Goal: Task Accomplishment & Management: Complete application form

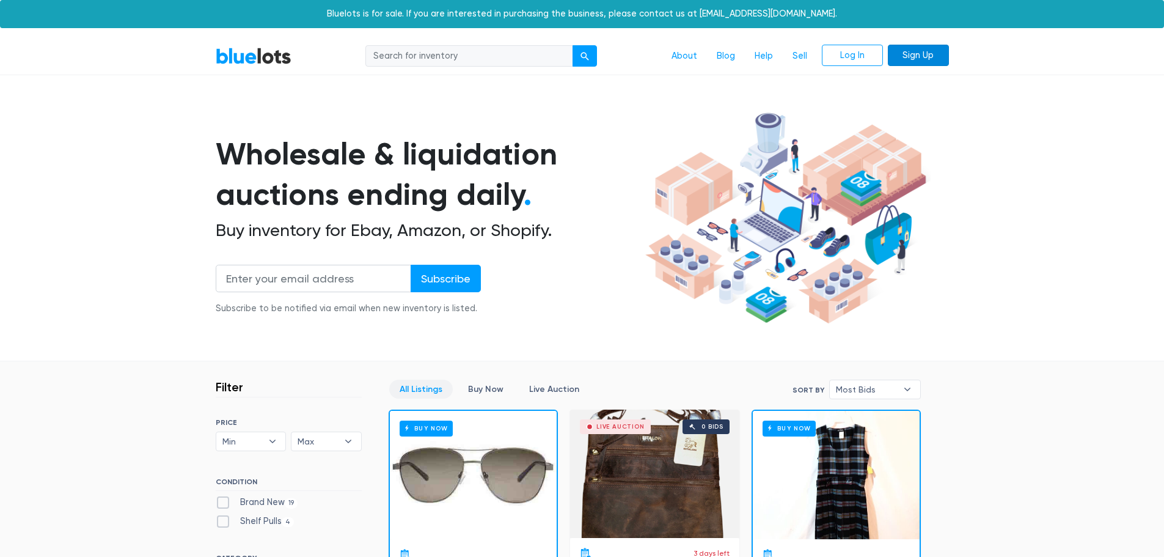
click at [923, 53] on link "Sign Up" at bounding box center [918, 56] width 61 height 22
click at [801, 54] on link "Sell" at bounding box center [800, 56] width 34 height 23
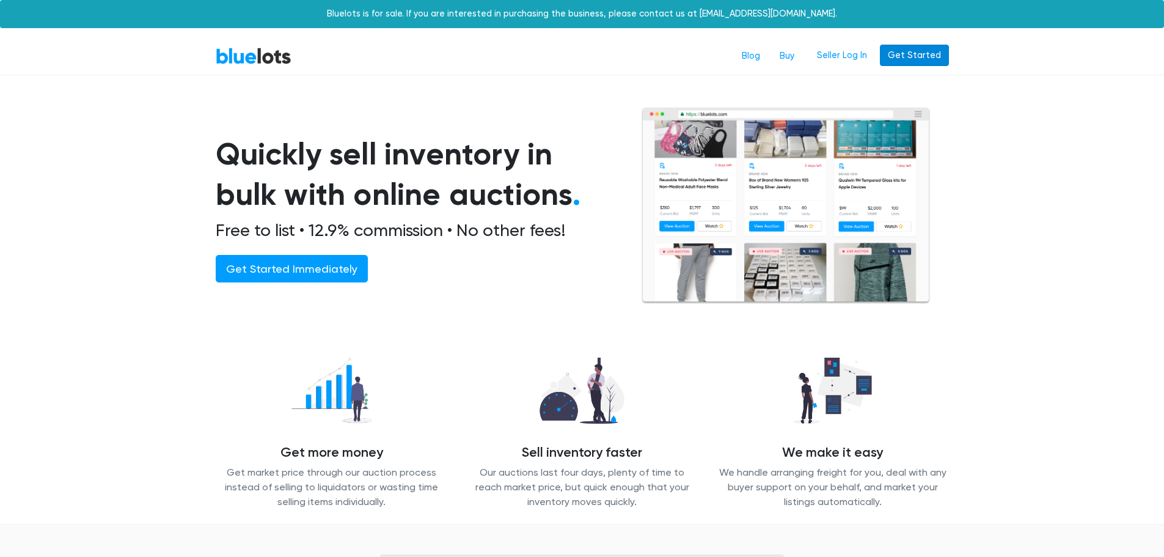
click at [945, 58] on link "Get Started" at bounding box center [914, 56] width 69 height 22
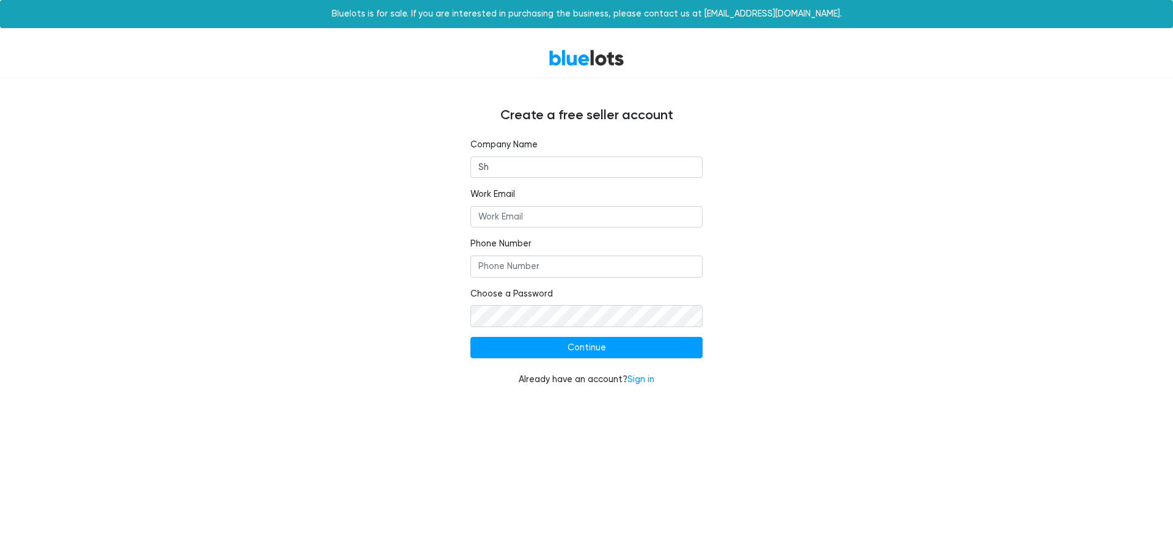
type input "S"
type input "Shaka Brands LLC"
type input "[PERSON_NAME][EMAIL_ADDRESS][DOMAIN_NAME]"
type input "7203657823"
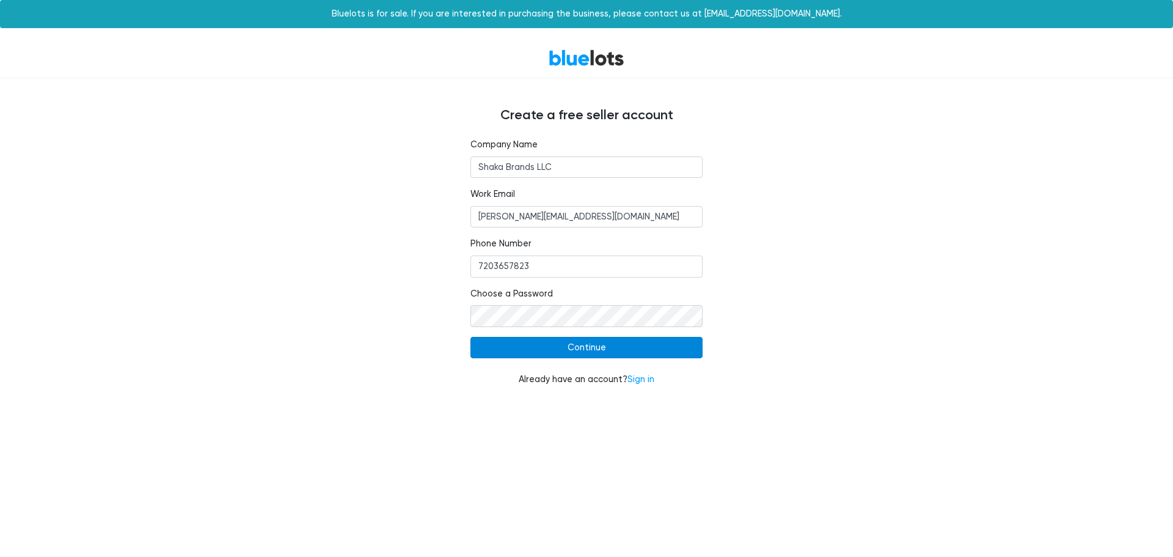
click at [612, 344] on input "Continue" at bounding box center [587, 348] width 232 height 22
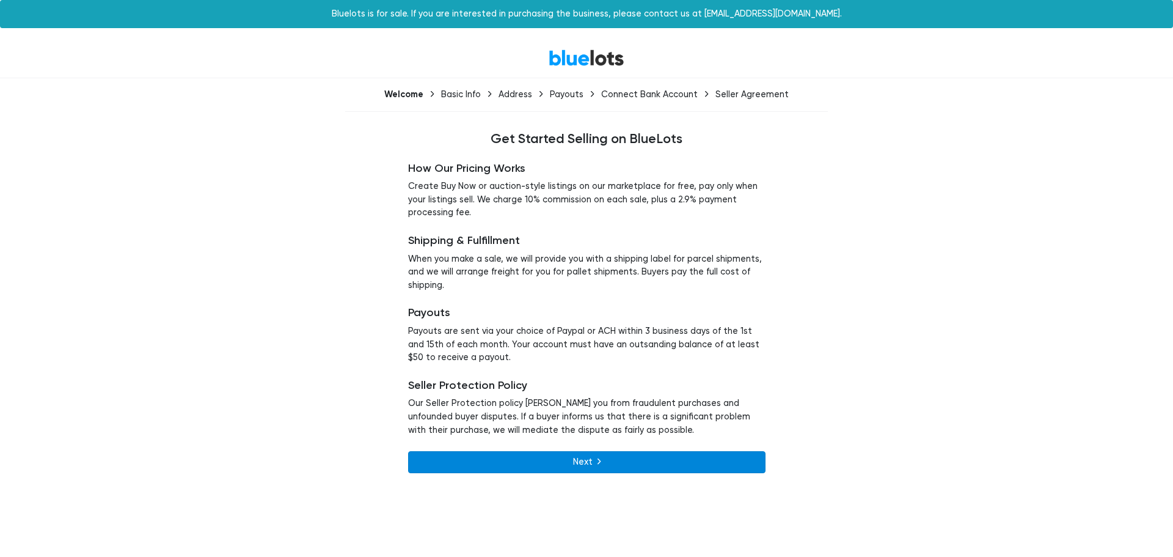
click at [622, 461] on link "Next" at bounding box center [587, 462] width 358 height 22
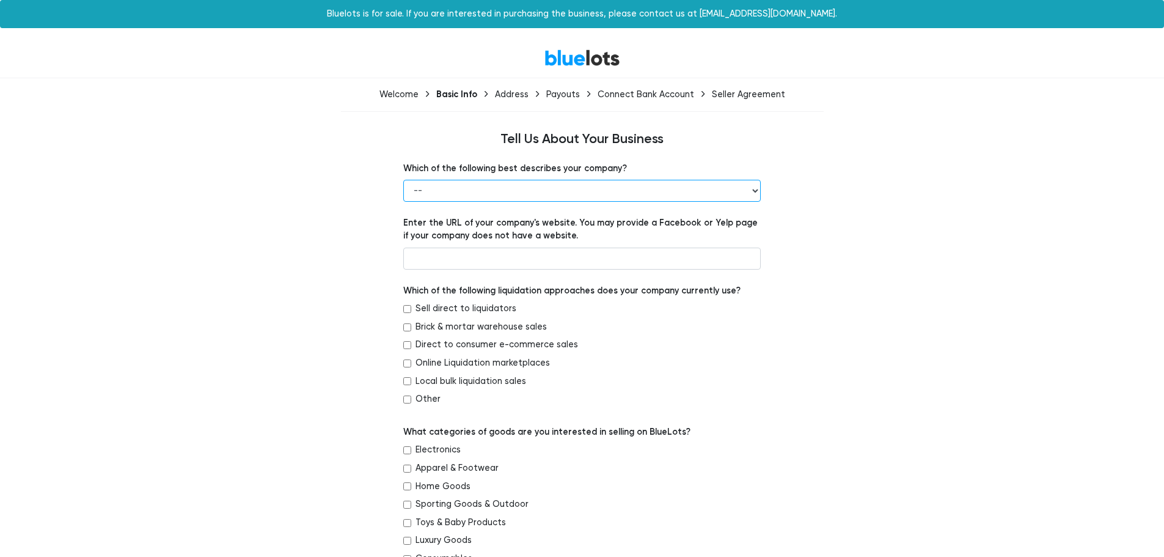
click at [489, 199] on select "-- Retailer Wholesaler Brand or Manufacturer Liquidator 3PL Other" at bounding box center [582, 191] width 358 height 22
select select "Liquidator"
click at [403, 180] on select "-- Retailer Wholesaler Brand or Manufacturer Liquidator 3PL Other" at bounding box center [582, 191] width 358 height 22
click at [472, 263] on input "text" at bounding box center [582, 259] width 358 height 22
click at [407, 328] on input "Brick & mortar warehouse sales" at bounding box center [407, 327] width 8 height 8
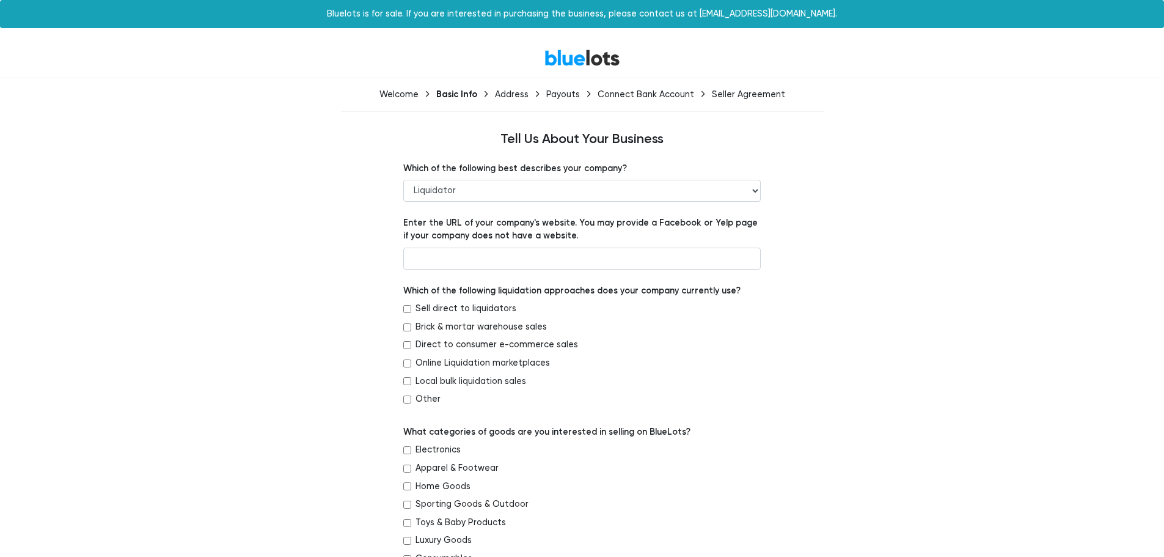
checkbox input "true"
click at [405, 342] on input "Direct to consumer e-commerce sales" at bounding box center [407, 345] width 8 height 8
checkbox input "true"
click at [480, 251] on input "text" at bounding box center [582, 259] width 358 height 22
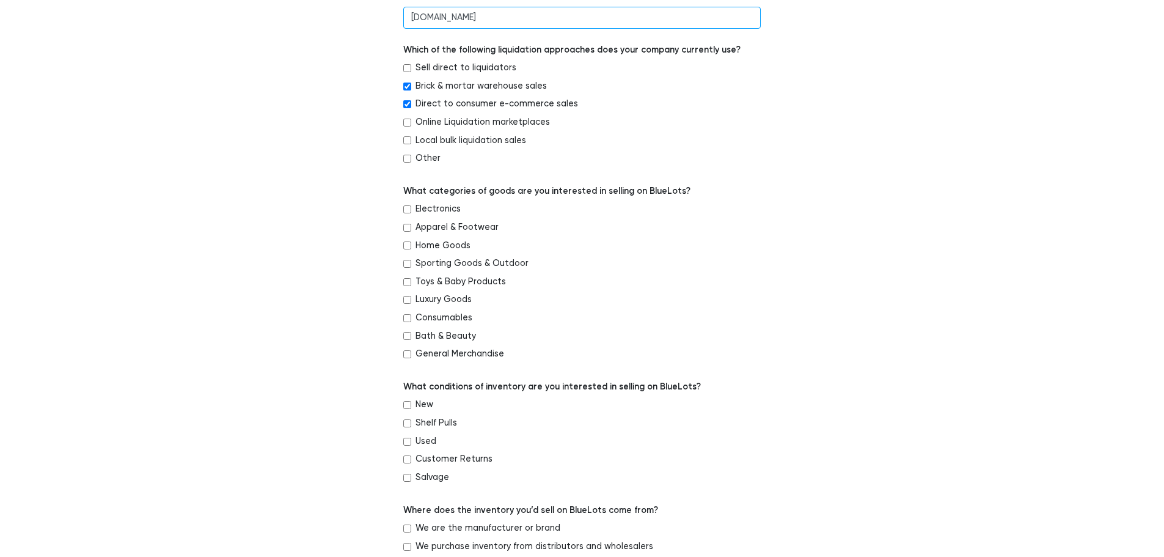
scroll to position [244, 0]
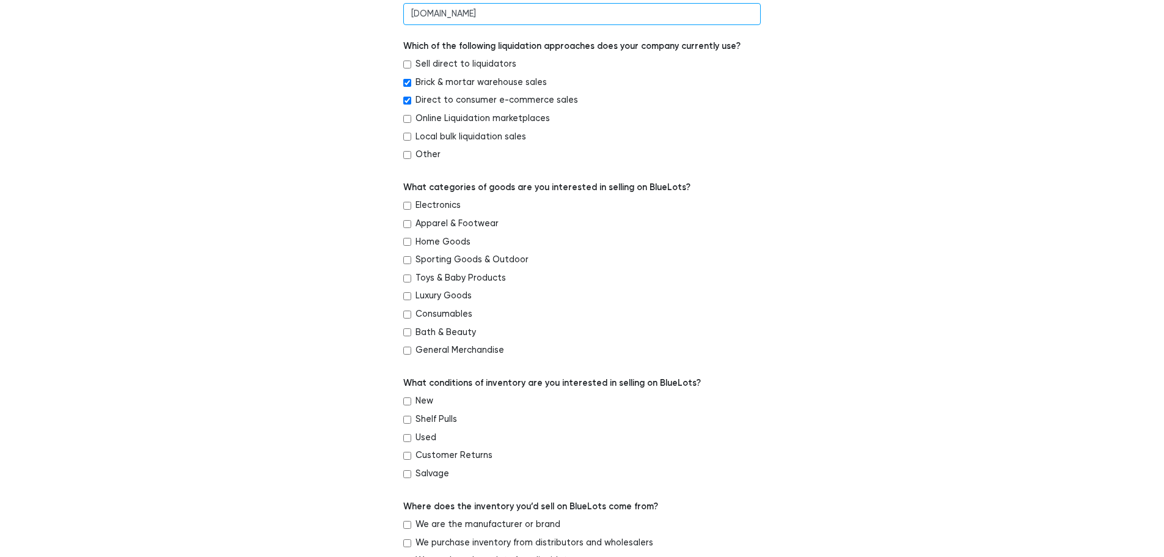
type input "ohanaunderground.com"
click at [406, 222] on input "Apparel & Footwear" at bounding box center [407, 224] width 8 height 8
checkbox input "true"
click at [406, 238] on input "Home Goods" at bounding box center [407, 242] width 8 height 8
checkbox input "true"
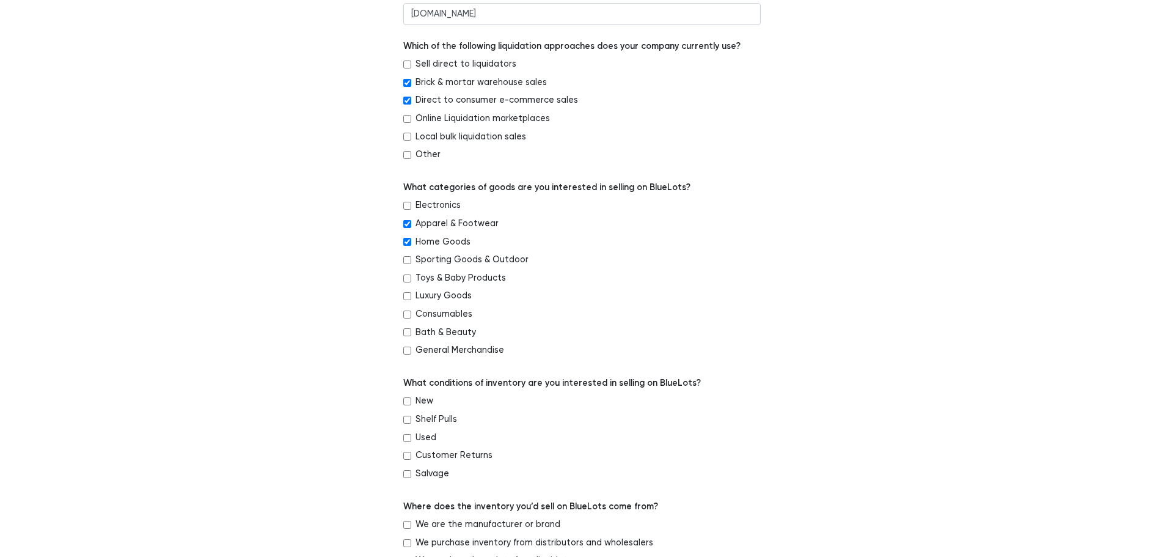
click at [405, 277] on input "Toys & Baby Products" at bounding box center [407, 278] width 8 height 8
checkbox input "true"
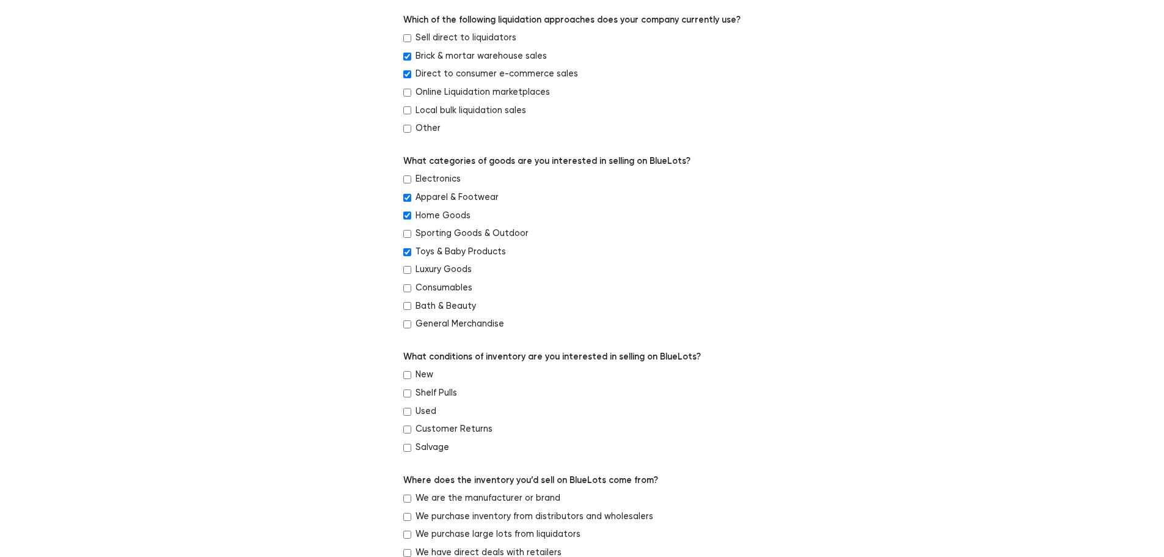
scroll to position [306, 0]
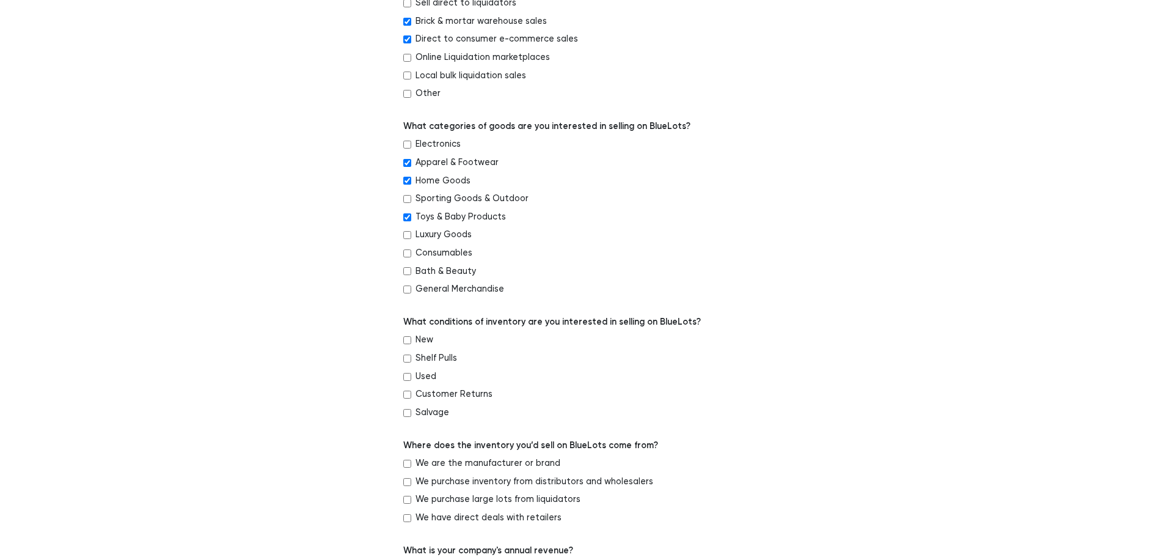
click at [405, 270] on input "Bath & Beauty" at bounding box center [407, 271] width 8 height 8
checkbox input "true"
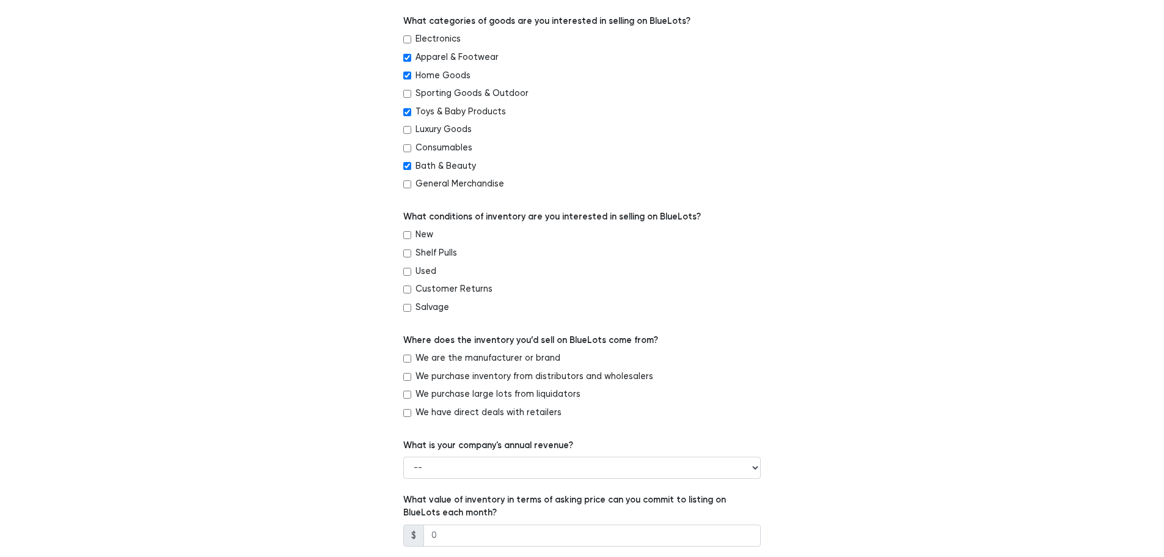
scroll to position [428, 0]
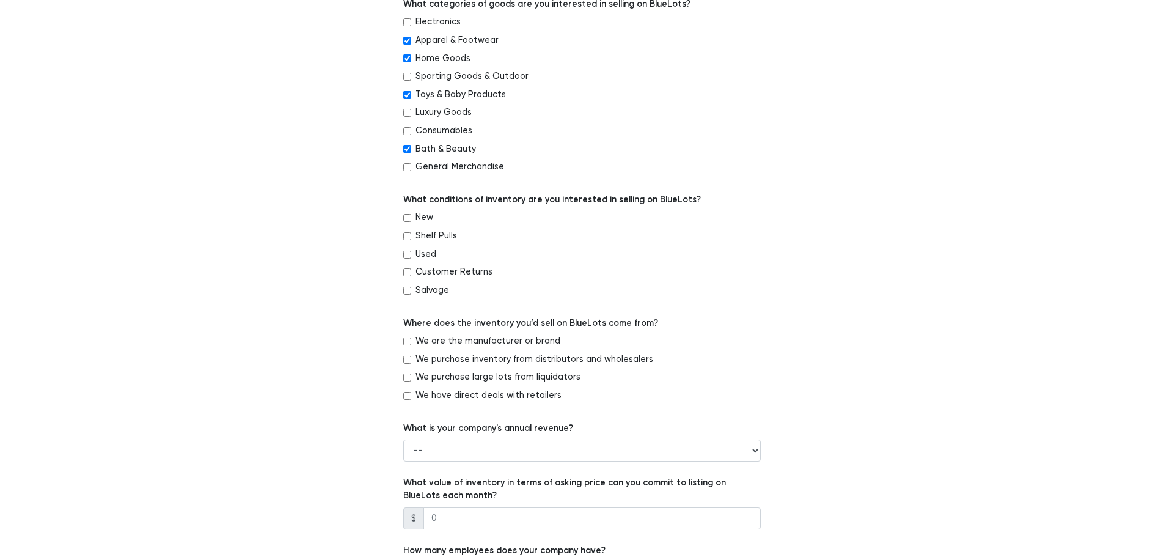
click at [405, 218] on input "New" at bounding box center [407, 218] width 8 height 8
checkbox input "true"
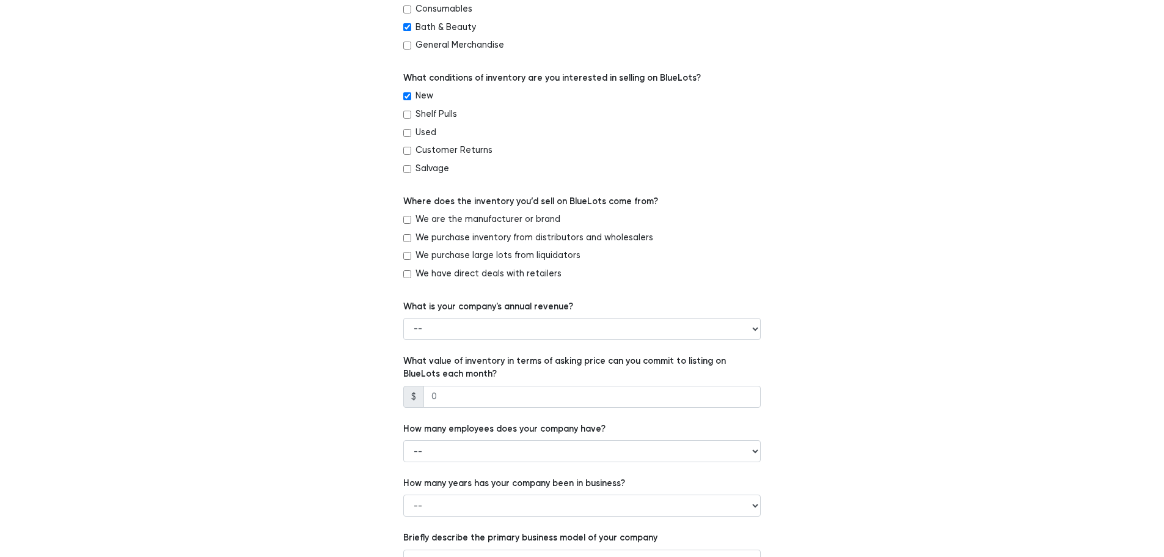
scroll to position [550, 0]
click at [406, 271] on input "We have direct deals with retailers" at bounding box center [407, 274] width 8 height 8
checkbox input "true"
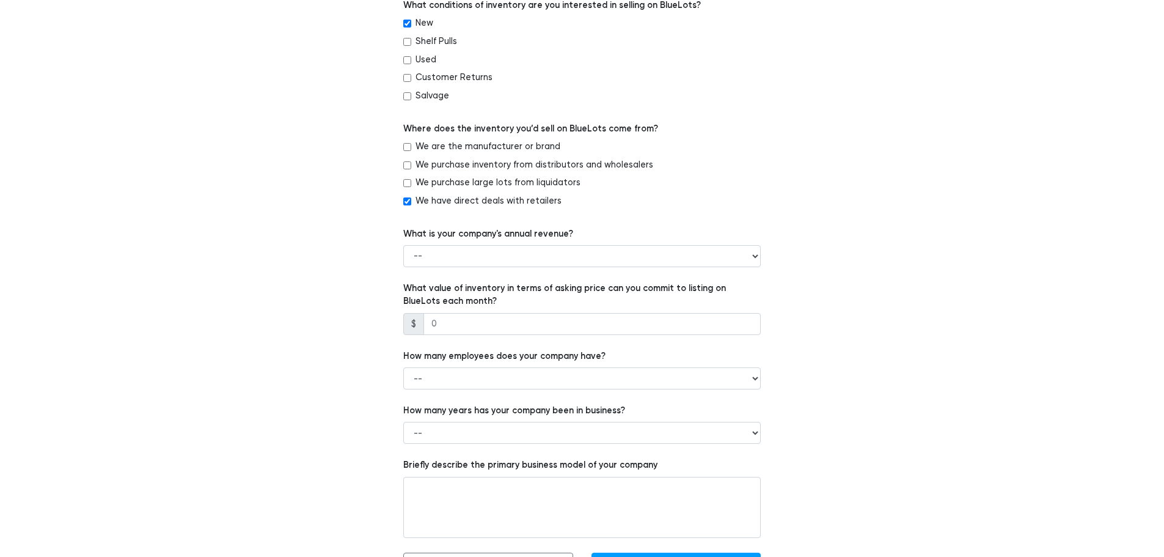
scroll to position [655, 0]
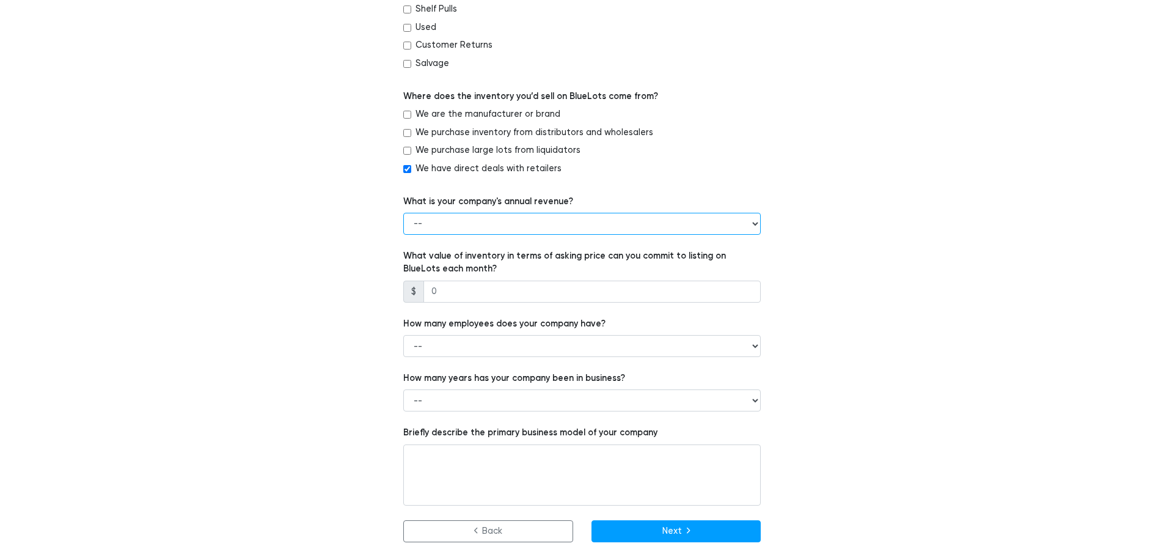
click at [527, 224] on select "-- Less than $100,000 $100,000 to $500,000 $500,000 to $1,000,000 $1,000,000 to…" at bounding box center [582, 224] width 358 height 22
select select "Less than $100,000"
click at [403, 213] on select "-- Less than $100,000 $100,000 to $500,000 $500,000 to $1,000,000 $1,000,000 to…" at bounding box center [582, 224] width 358 height 22
drag, startPoint x: 475, startPoint y: 292, endPoint x: 425, endPoint y: 295, distance: 50.9
click at [425, 295] on input "number" at bounding box center [592, 292] width 337 height 22
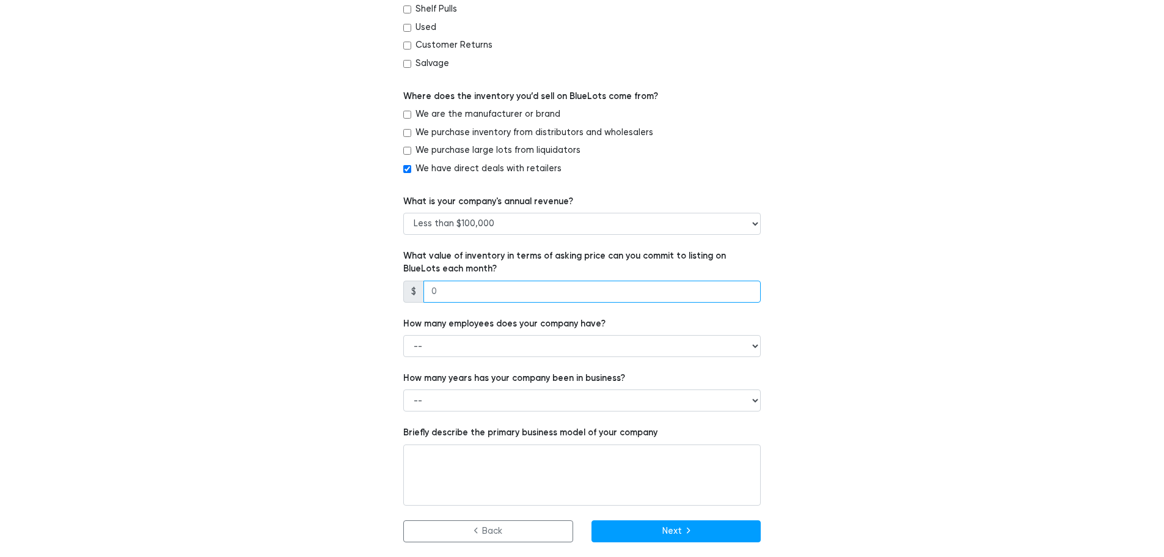
click at [452, 293] on input "number" at bounding box center [592, 292] width 337 height 22
type input "5"
type input "1"
click at [493, 346] on select "-- 1 - 5 6 - 20 21 - 50 More than 50" at bounding box center [582, 346] width 358 height 22
select select "1 - 5"
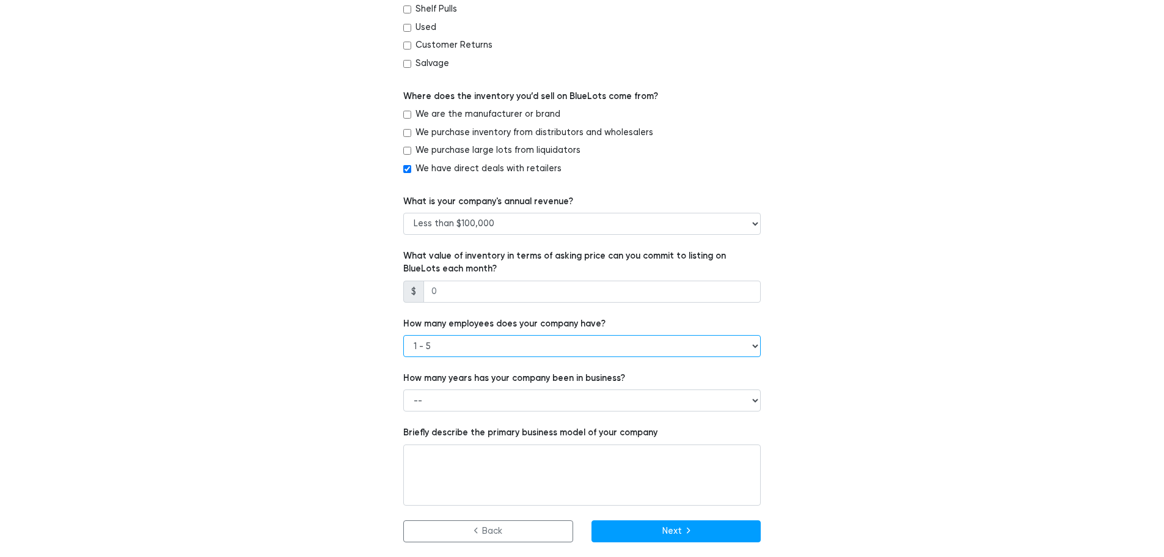
click at [403, 335] on select "-- 1 - 5 6 - 20 21 - 50 More than 50" at bounding box center [582, 346] width 358 height 22
click at [454, 293] on input "number" at bounding box center [592, 292] width 337 height 22
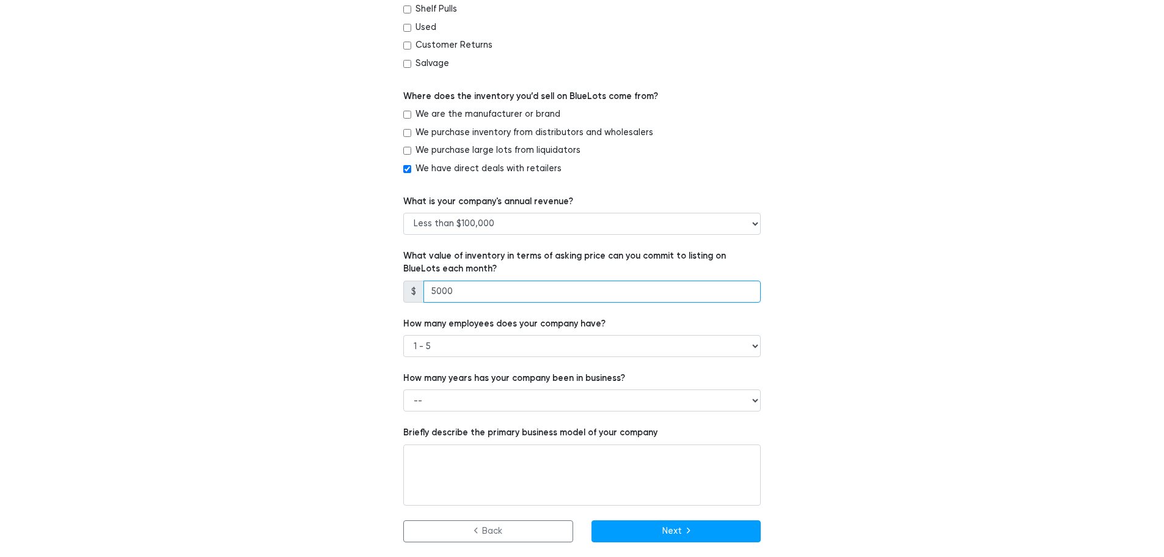
type input "5000"
click at [919, 287] on div "Which of the following best describes your company? -- Retailer Wholesaler Bran…" at bounding box center [583, 24] width 752 height 1035
click at [494, 405] on select "-- Less than 1 year 1 to 3 years 4+ years" at bounding box center [582, 400] width 358 height 22
select select "4+ years"
click at [403, 389] on select "-- Less than 1 year 1 to 3 years 4+ years" at bounding box center [582, 400] width 358 height 22
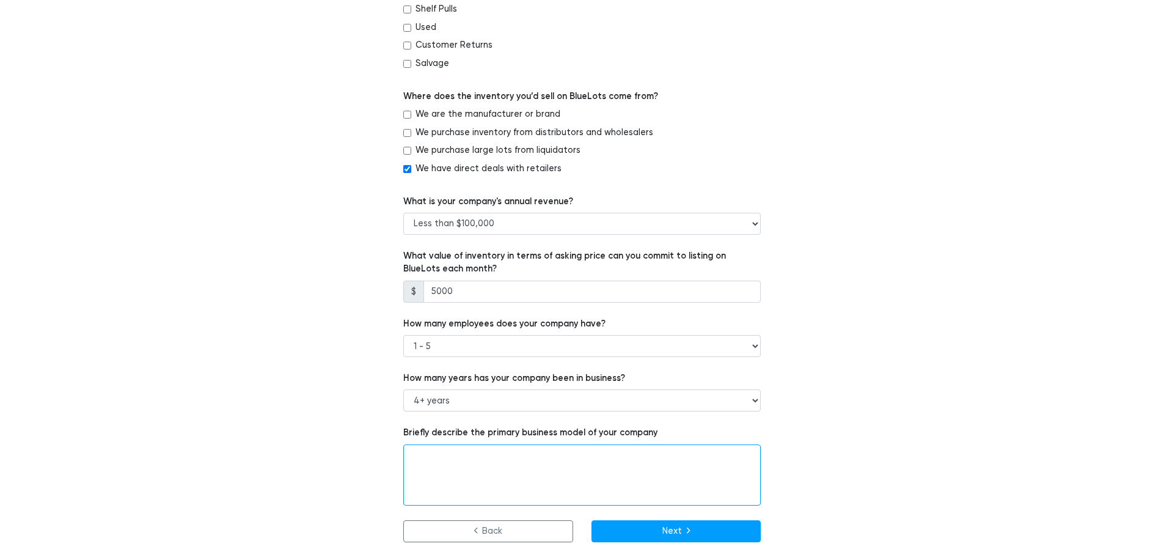
click at [446, 474] on textarea at bounding box center [582, 474] width 358 height 61
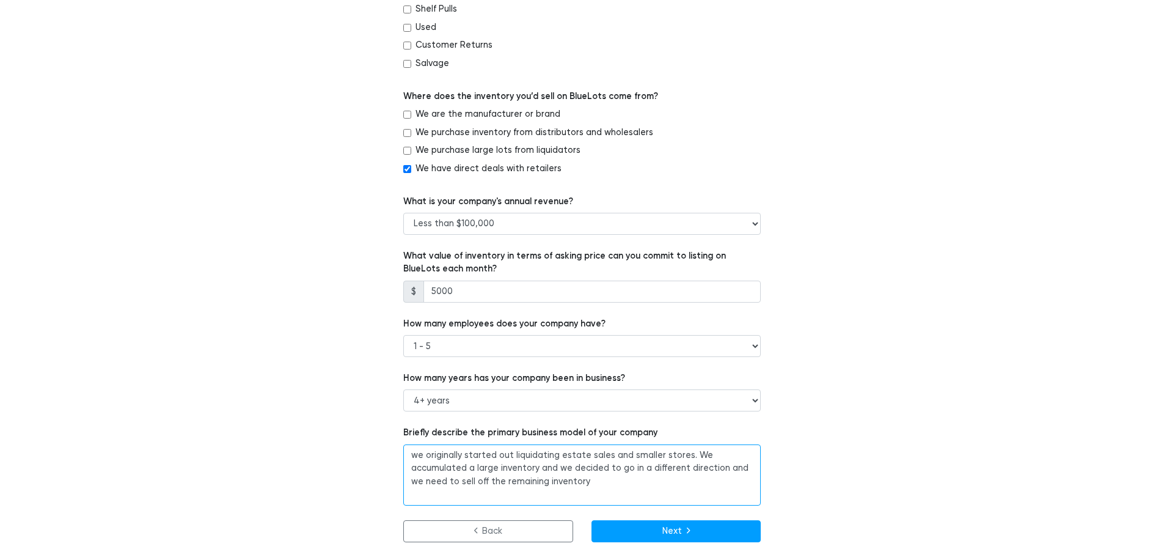
click at [687, 454] on textarea "we originally started out liquidating estate sales and smaller stores. We accum…" at bounding box center [582, 474] width 358 height 61
click at [527, 495] on textarea "we originally started out liquidating estate sales and smaller stores. We sold …" at bounding box center [582, 474] width 358 height 61
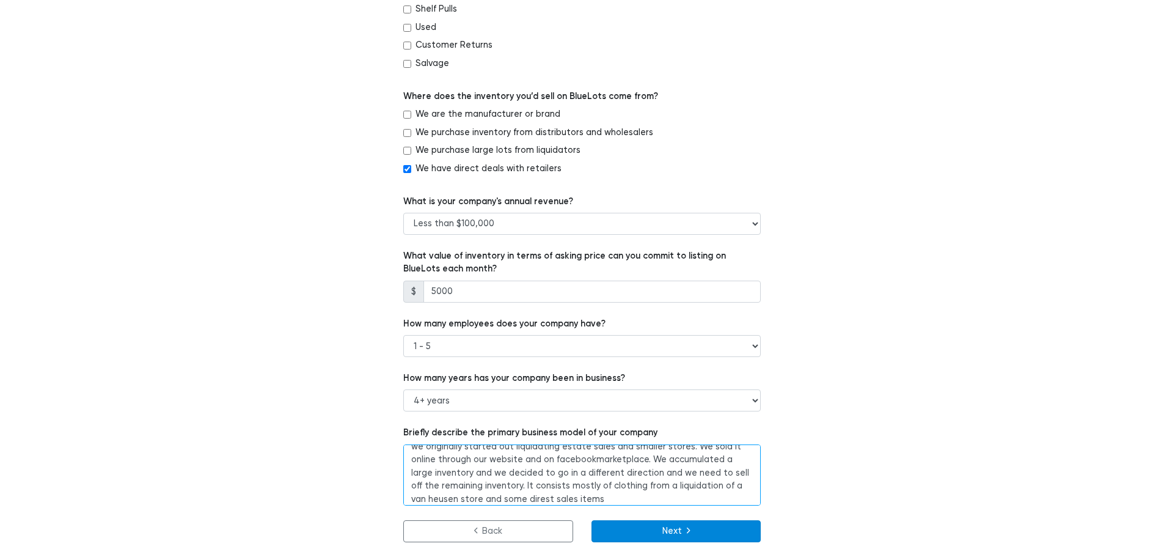
type textarea "we originally started out liquidating estate sales and smaller stores. We sold …"
click at [694, 526] on button "Next" at bounding box center [677, 531] width 170 height 22
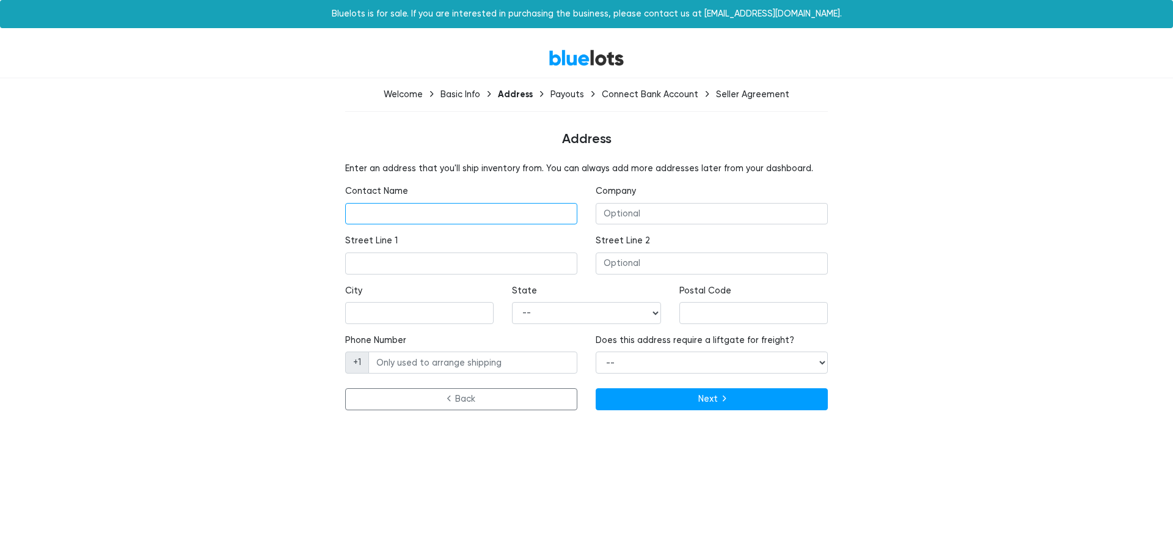
click at [366, 219] on input "text" at bounding box center [461, 214] width 232 height 22
type input "Eric Martinez"
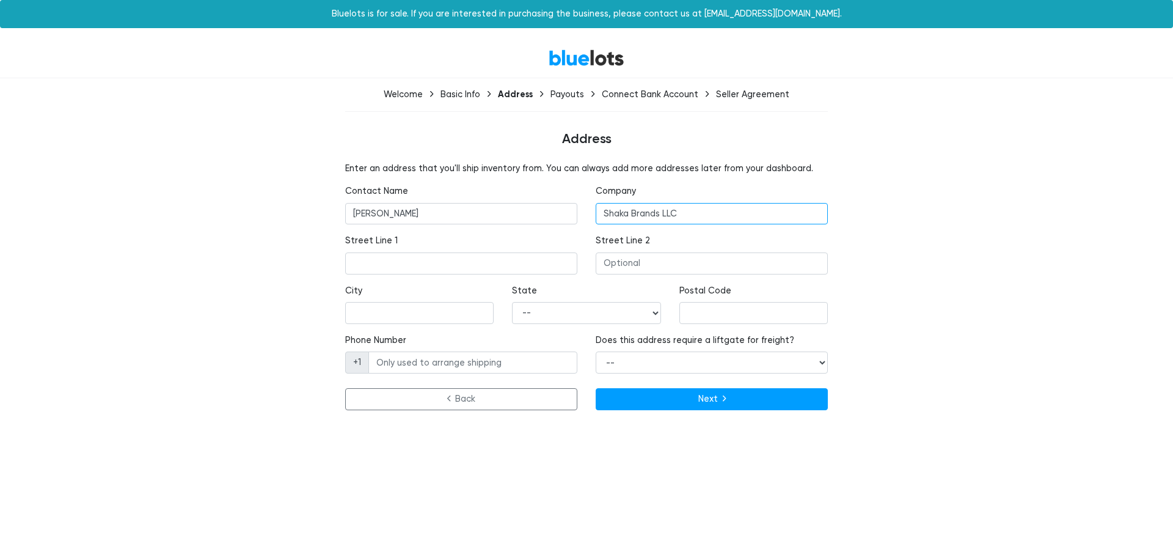
type input "Shaka Brands LLC"
type input "Commerce City"
type input "15999 E 115th Way"
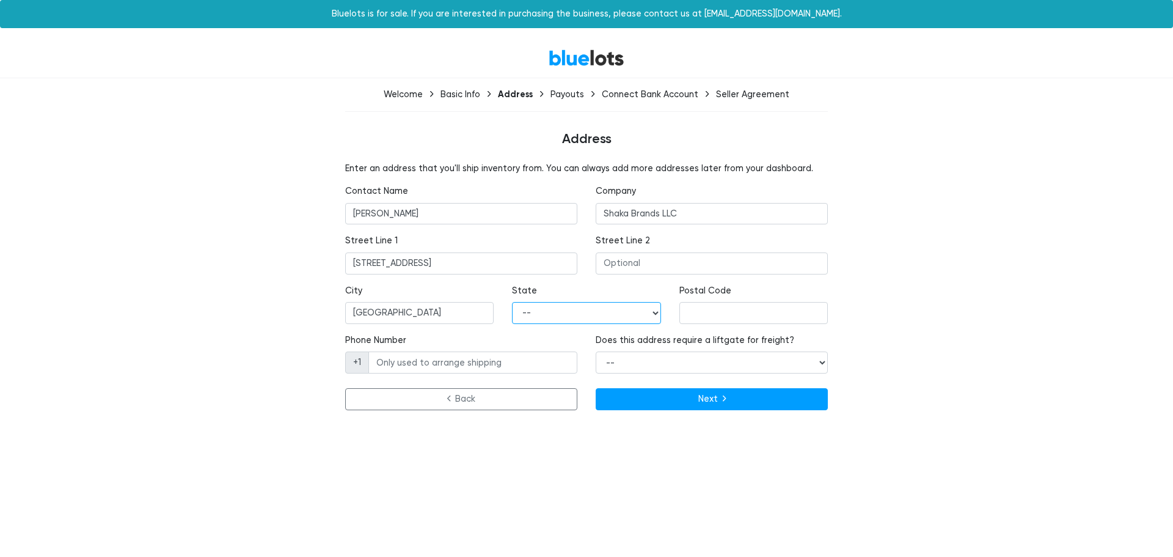
select select "CO"
type input "80022"
type input "7203657823"
click at [632, 365] on select "-- Yes No" at bounding box center [712, 362] width 232 height 22
select select "false"
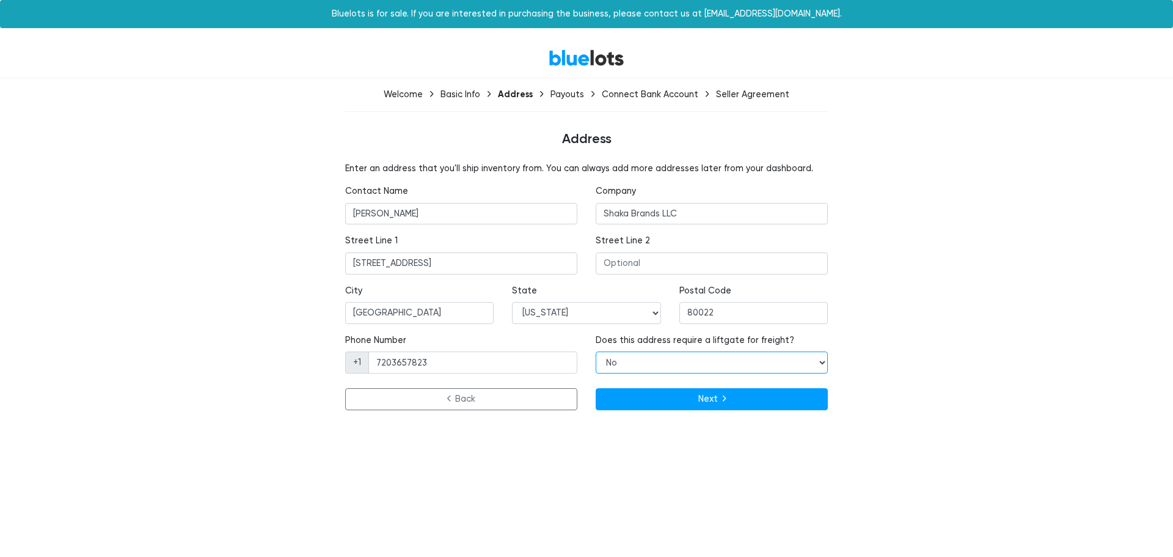
click at [596, 351] on select "-- Yes No" at bounding box center [712, 362] width 232 height 22
click at [686, 403] on button "Next" at bounding box center [712, 399] width 232 height 22
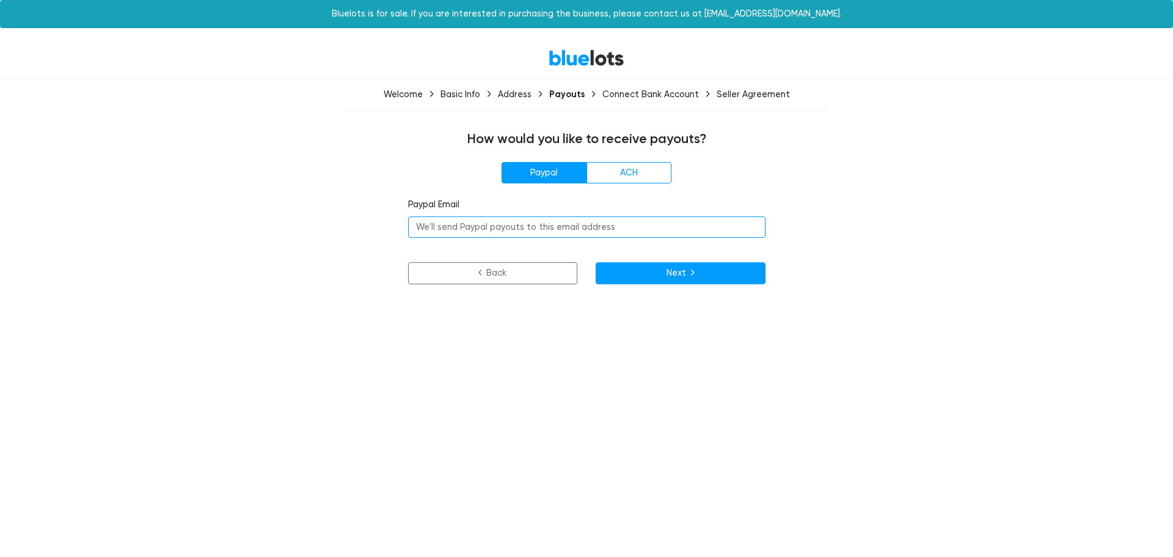
click at [576, 229] on input "email" at bounding box center [587, 227] width 358 height 22
type input "[PERSON_NAME][EMAIL_ADDRESS][DOMAIN_NAME]"
click at [713, 299] on html "Bluelots is for sale. If you are interested in purchasing the business, please …" at bounding box center [586, 149] width 1173 height 299
click at [679, 277] on button "Next" at bounding box center [681, 273] width 170 height 22
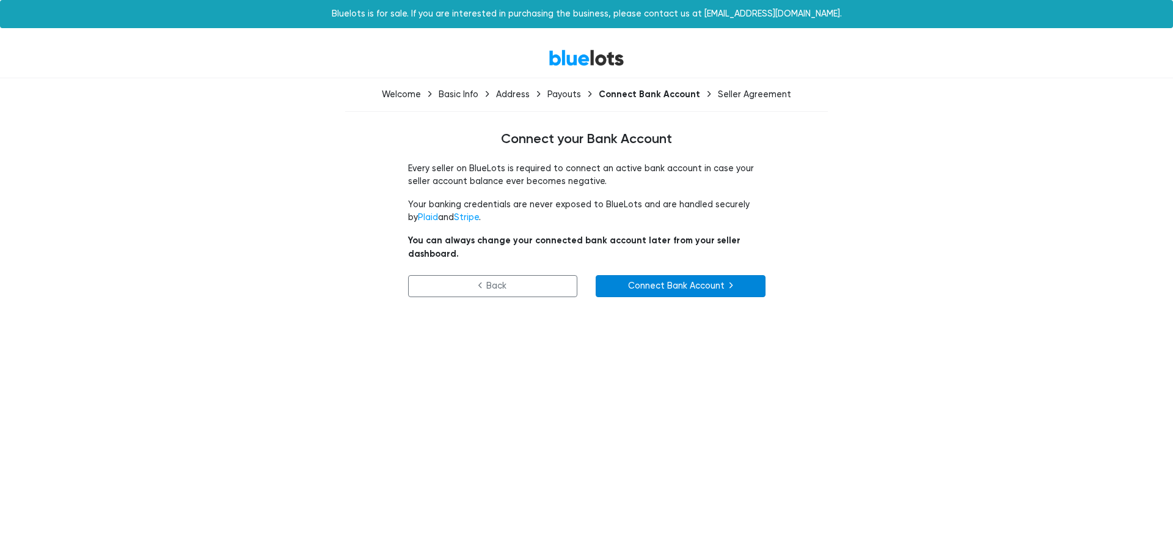
click at [701, 277] on link "Connect Bank Account" at bounding box center [681, 286] width 170 height 22
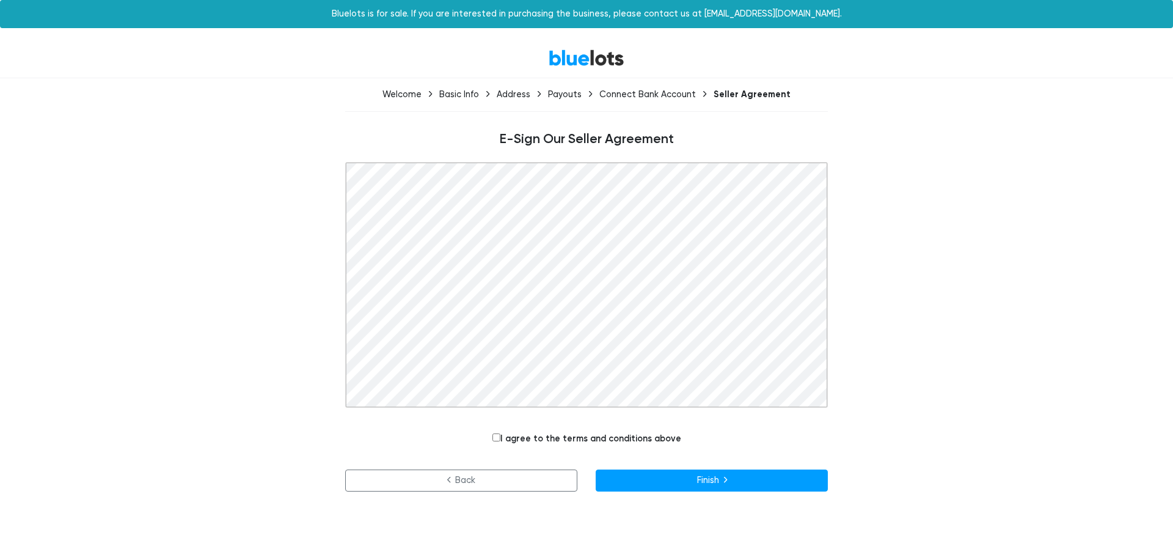
click at [498, 438] on input "I agree to the terms and conditions above" at bounding box center [497, 437] width 8 height 8
checkbox input "true"
click at [722, 480] on button "Finish" at bounding box center [712, 480] width 232 height 22
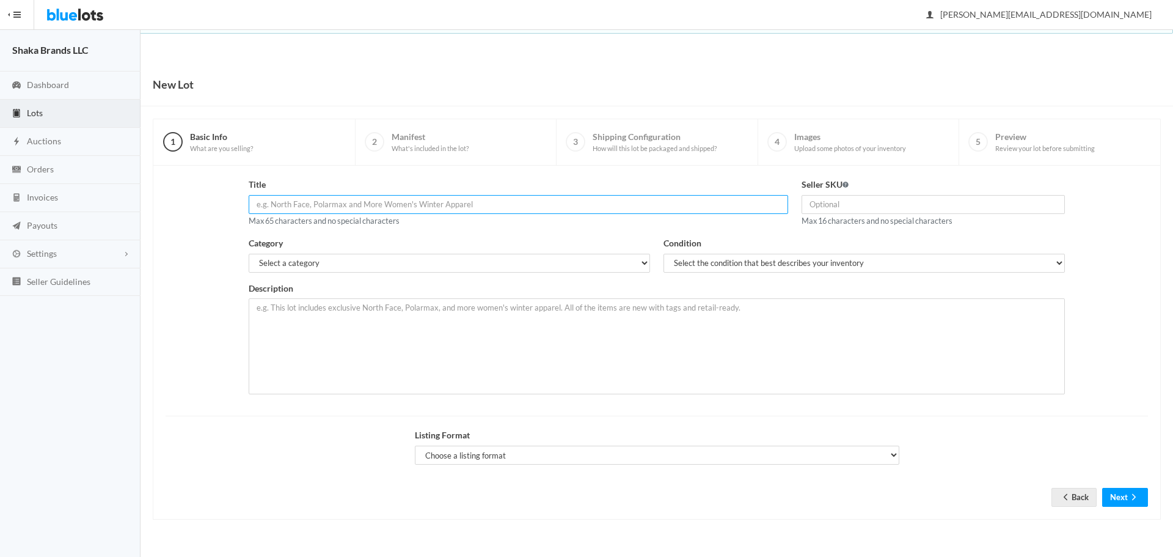
click at [343, 207] on input "text" at bounding box center [519, 204] width 540 height 19
type input "IZOD Saltwater Classics Canary Yellow T-shirt Lot"
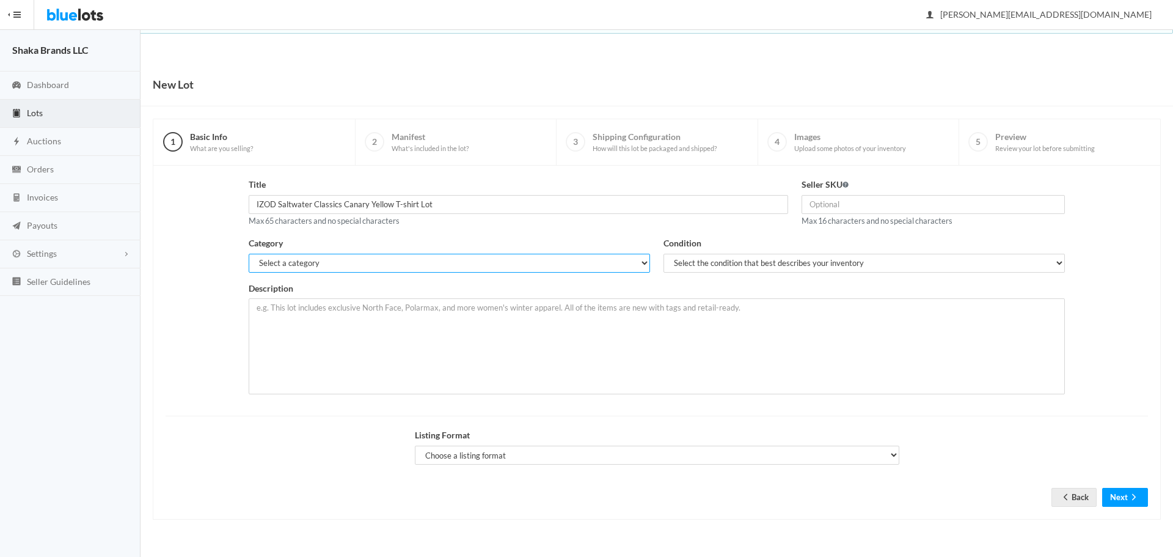
click at [288, 270] on select "Select a category Electronics Clothing, Shoes & Accessories Appliances Home & G…" at bounding box center [450, 263] width 402 height 19
select select "2"
click at [249, 254] on select "Select a category Electronics Clothing, Shoes & Accessories Appliances Home & G…" at bounding box center [450, 263] width 402 height 19
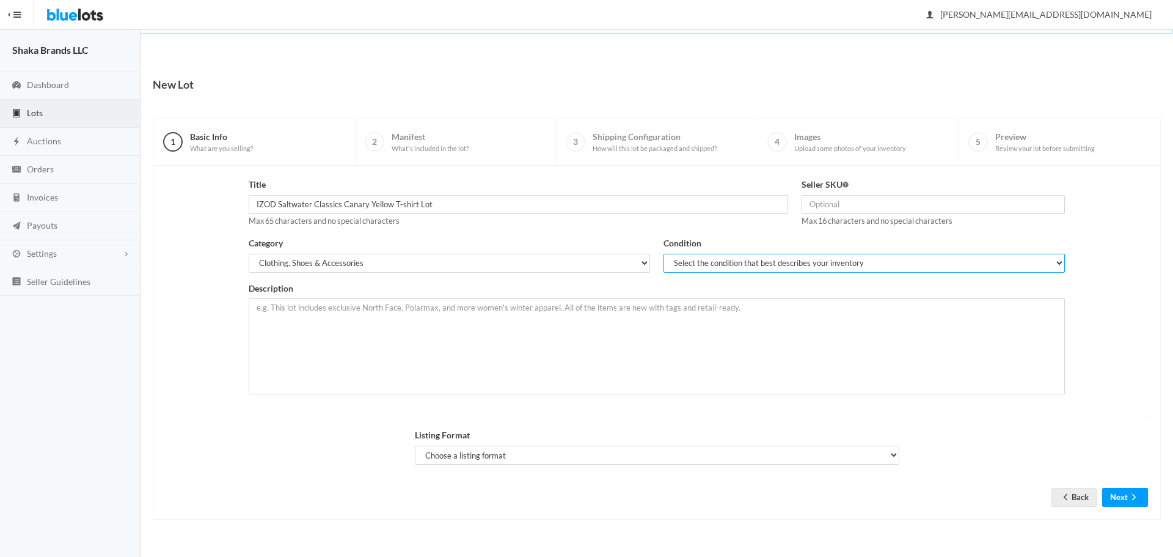
click at [705, 260] on select "Select the condition that best describes your inventory Brand New Shelf Pulls C…" at bounding box center [865, 263] width 402 height 19
select select "1"
click at [664, 254] on select "Select the condition that best describes your inventory Brand New Shelf Pulls C…" at bounding box center [865, 263] width 402 height 19
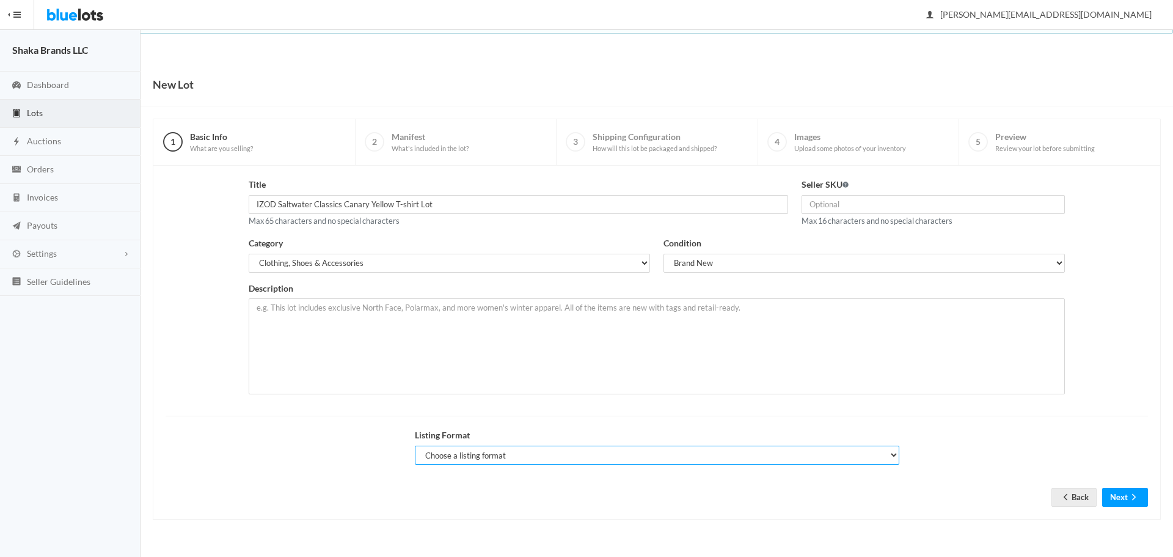
click at [585, 458] on select "Choose a listing format Auction Buy Now" at bounding box center [657, 455] width 485 height 19
select select "true"
click at [415, 446] on select "Choose a listing format Auction Buy Now" at bounding box center [657, 455] width 485 height 19
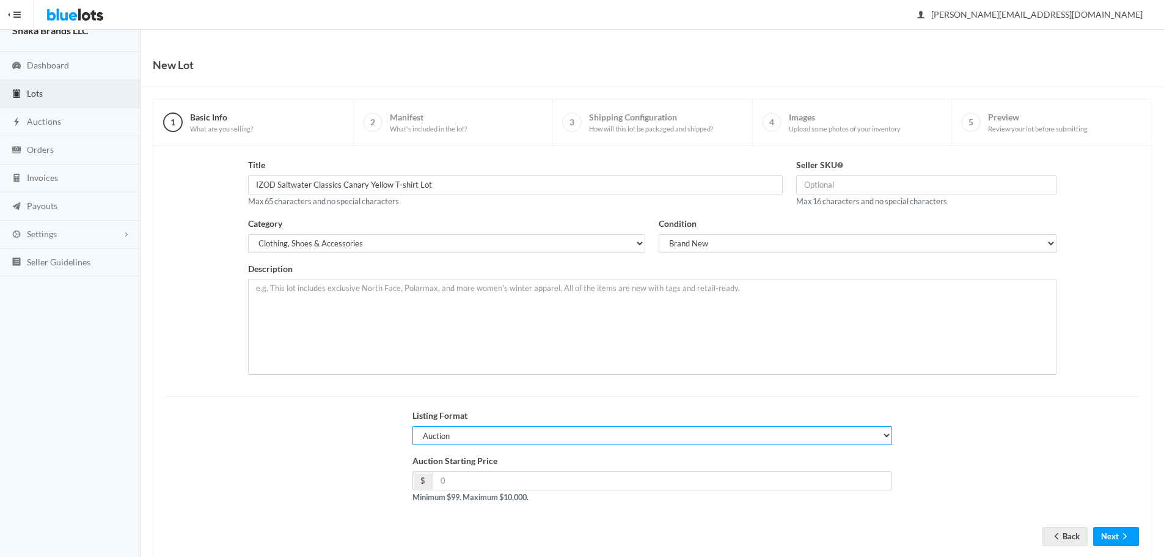
scroll to position [46, 0]
